Goal: Find specific page/section: Find specific page/section

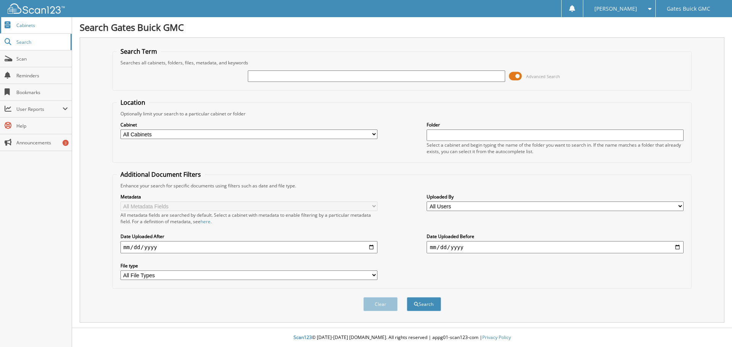
click at [34, 28] on span "Cabinets" at bounding box center [41, 25] width 51 height 6
click at [23, 26] on span "Cabinets" at bounding box center [41, 25] width 51 height 6
